Goal: Complete application form

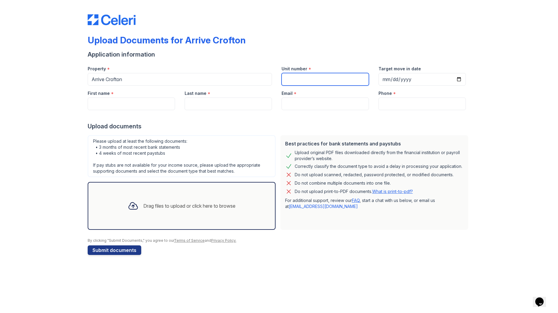
click at [309, 80] on input "Unit number" at bounding box center [324, 79] width 87 height 13
type input "304"
click at [442, 81] on input "Target move in date" at bounding box center [421, 79] width 87 height 13
click at [390, 80] on input "Target move in date" at bounding box center [421, 79] width 87 height 13
click at [393, 80] on input "Target move in date" at bounding box center [421, 79] width 87 height 13
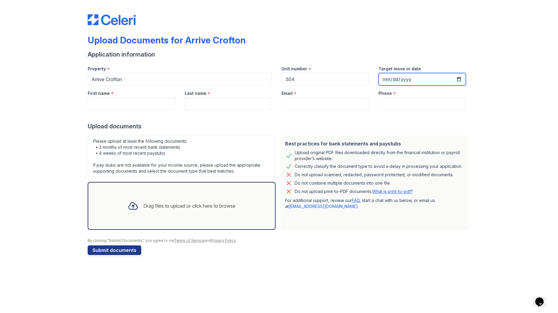
click at [388, 78] on input "Target move in date" at bounding box center [421, 79] width 87 height 13
click at [394, 79] on input "Target move in date" at bounding box center [421, 79] width 87 height 13
click at [405, 78] on input "Target move in date" at bounding box center [421, 79] width 87 height 13
type input "[DATE]"
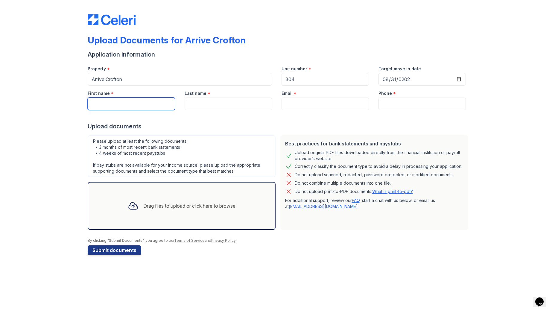
click at [139, 105] on input "First name" at bounding box center [131, 103] width 87 height 13
type input "s"
type input "[PERSON_NAME]"
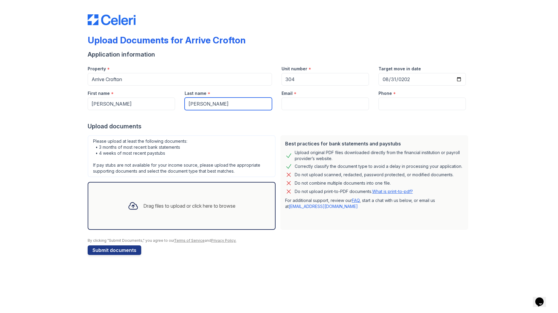
type input "[PERSON_NAME]"
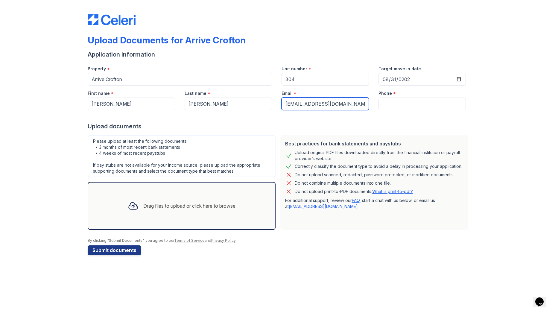
type input "[EMAIL_ADDRESS][DOMAIN_NAME]"
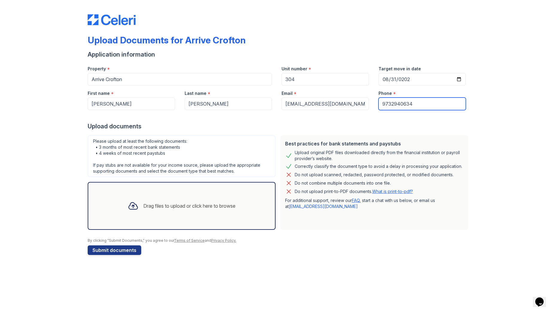
type input "9732940634"
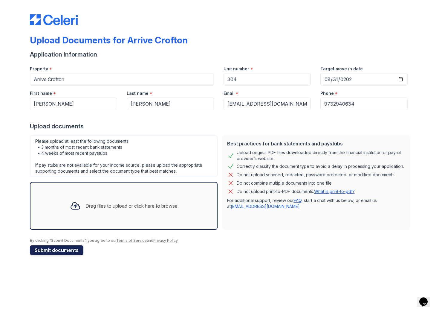
click at [76, 250] on button "Submit documents" at bounding box center [57, 250] width 54 height 10
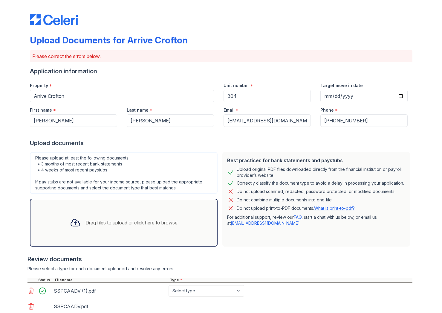
scroll to position [73, 0]
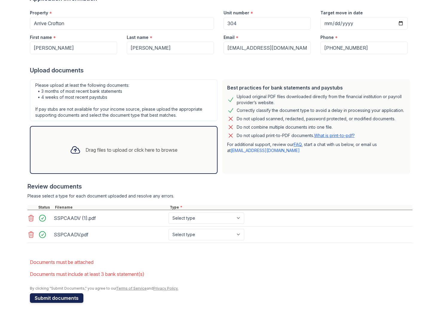
click at [70, 299] on button "Submit documents" at bounding box center [57, 298] width 54 height 10
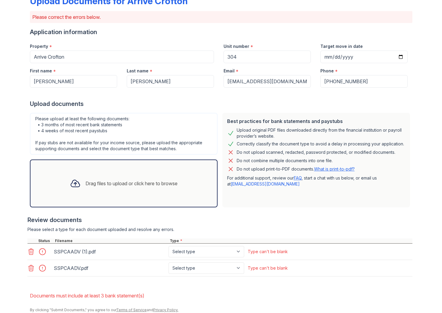
scroll to position [62, 0]
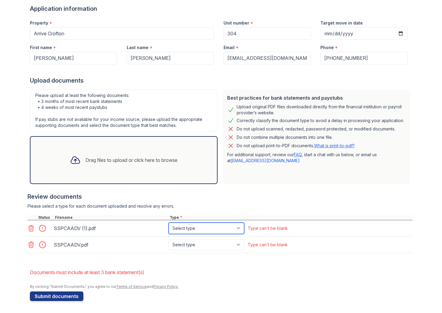
click at [231, 229] on select "Select type Paystub Bank Statement Offer Letter Tax Documents Benefit Award Let…" at bounding box center [207, 227] width 76 height 11
select select "paystub"
click at [169, 222] on select "Select type Paystub Bank Statement Offer Letter Tax Documents Benefit Award Let…" at bounding box center [207, 227] width 76 height 11
click at [228, 242] on select "Select type Paystub Bank Statement Offer Letter Tax Documents Benefit Award Let…" at bounding box center [207, 244] width 76 height 11
select select "paystub"
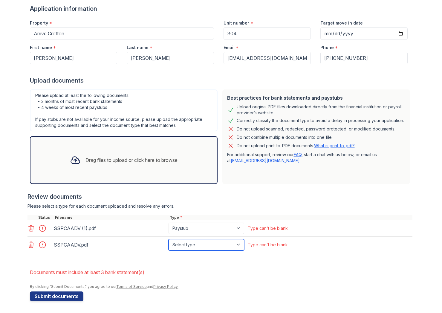
click at [169, 239] on select "Select type Paystub Bank Statement Offer Letter Tax Documents Benefit Award Let…" at bounding box center [207, 244] width 76 height 11
click at [64, 301] on div "Upload Documents for Arrive Crofton Please correct the errors below. Applicatio…" at bounding box center [221, 121] width 383 height 363
click at [76, 295] on button "Submit documents" at bounding box center [57, 296] width 54 height 10
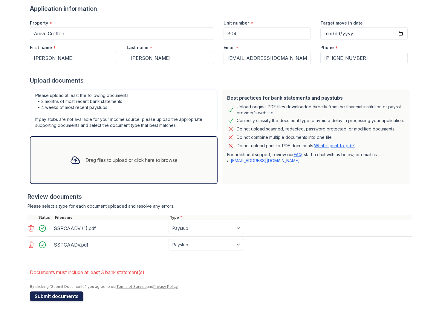
click at [60, 298] on button "Submit documents" at bounding box center [57, 296] width 54 height 10
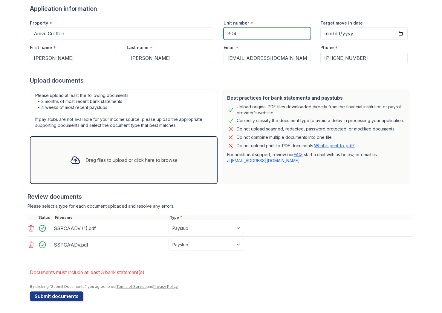
click at [256, 36] on input "304" at bounding box center [267, 33] width 87 height 13
type input "30"
